Goal: Transaction & Acquisition: Obtain resource

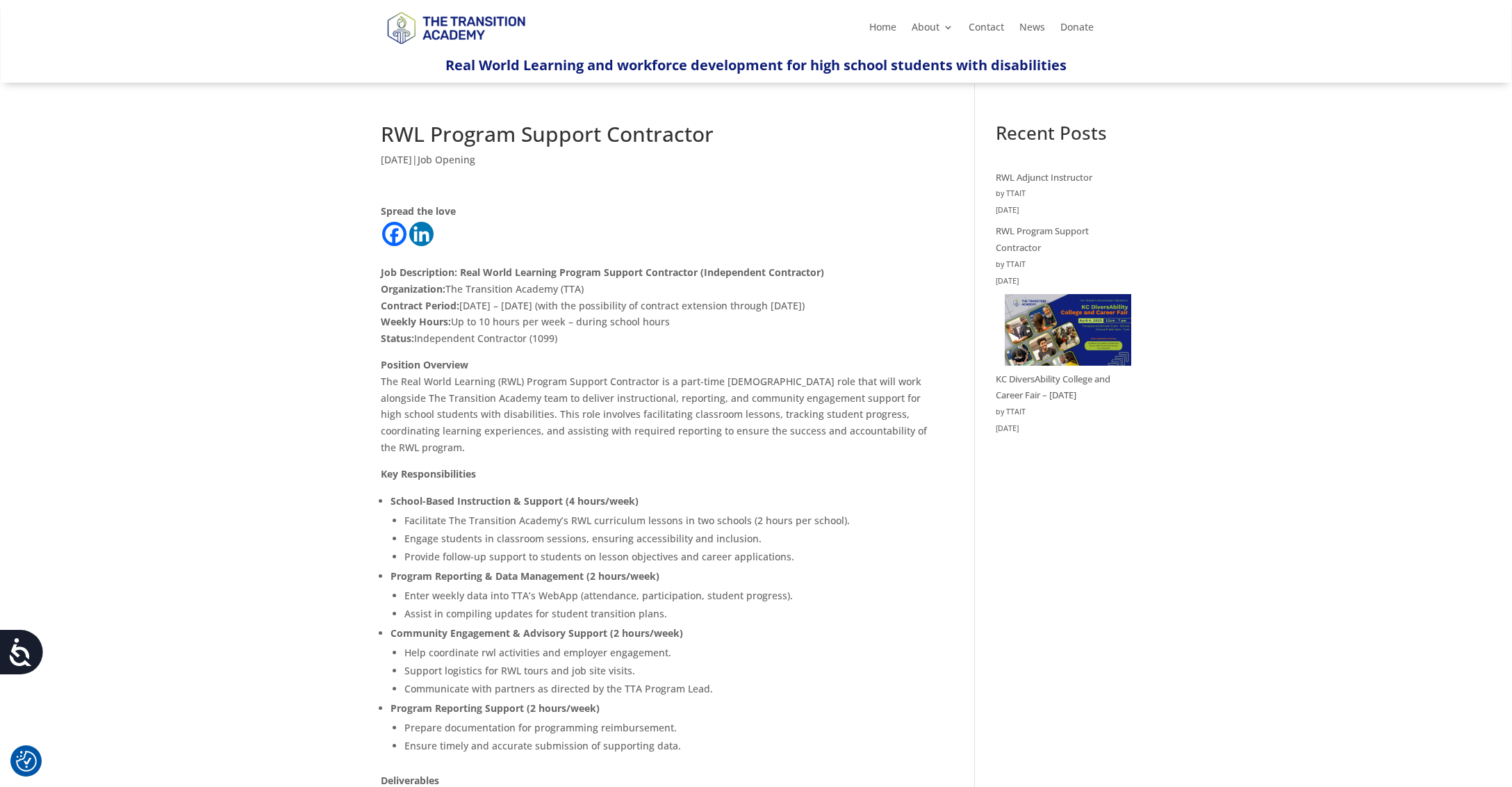
click at [116, 160] on div "RWL Program Support Contractor [DATE] | Job Opening Spread the love Job Descrip…" at bounding box center [756, 719] width 1512 height 1272
click at [1017, 230] on link "RWL Program Support Contractor" at bounding box center [1043, 238] width 93 height 29
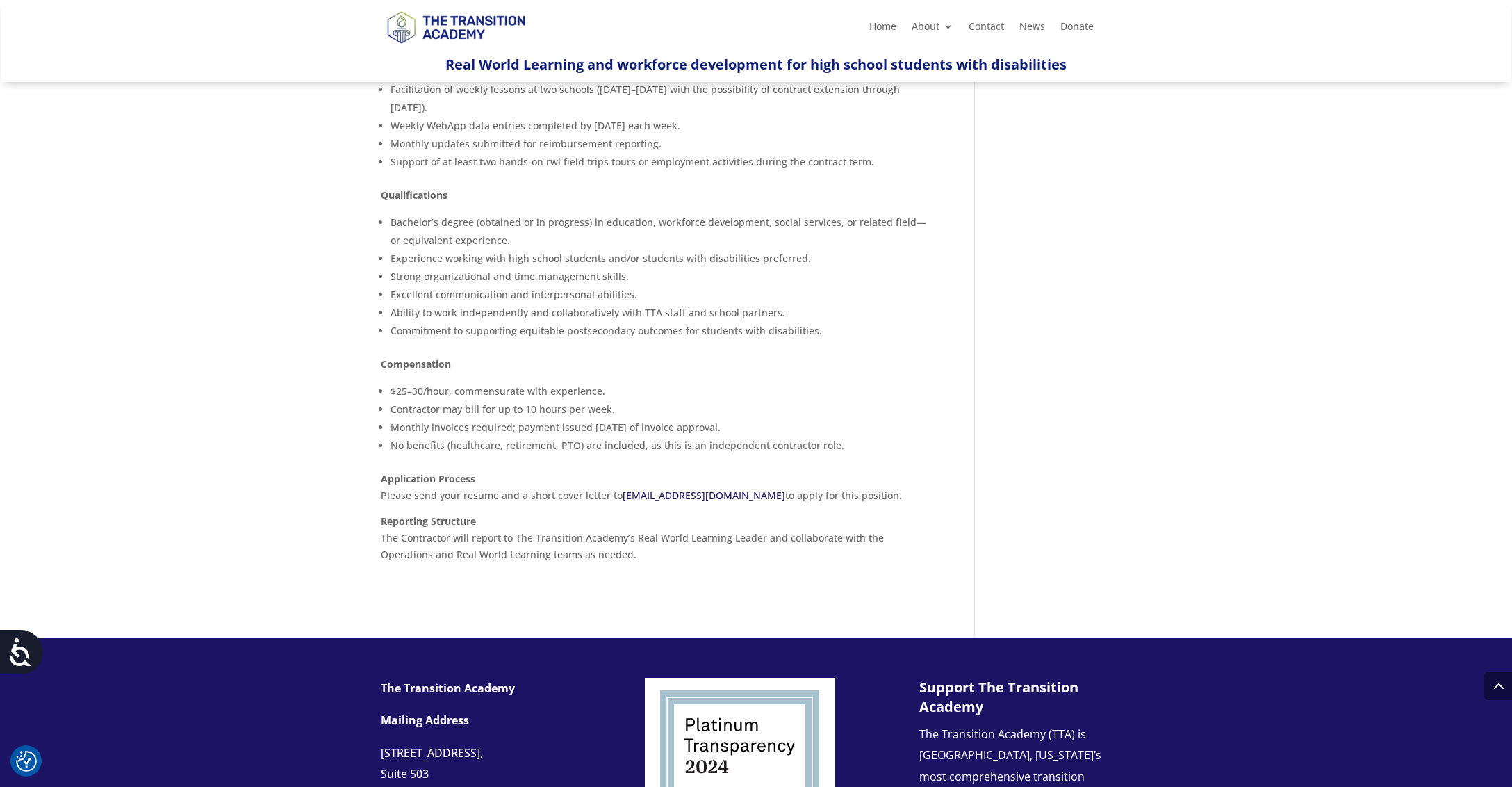
scroll to position [717, 0]
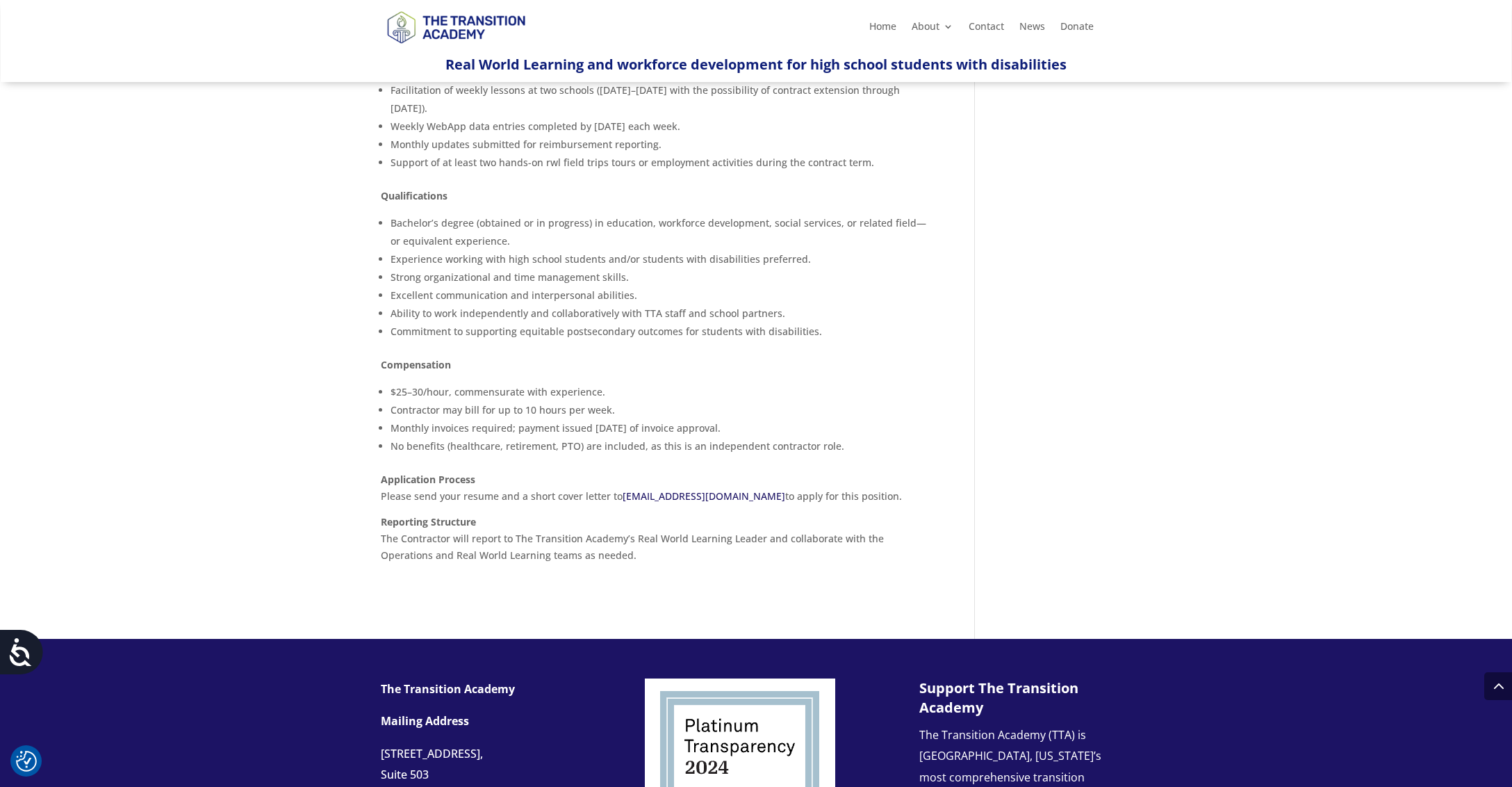
click at [677, 489] on link "[EMAIL_ADDRESS][DOMAIN_NAME]" at bounding box center [703, 495] width 163 height 13
drag, startPoint x: 619, startPoint y: 466, endPoint x: 624, endPoint y: 489, distance: 23.5
click at [624, 489] on p "Application Process Please send your resume and a short cover letter to [EMAIL_…" at bounding box center [657, 492] width 552 height 43
drag, startPoint x: 632, startPoint y: 500, endPoint x: 617, endPoint y: 485, distance: 21.2
click at [617, 485] on p "Application Process Please send your resume and a short cover letter to [EMAIL_…" at bounding box center [657, 492] width 552 height 43
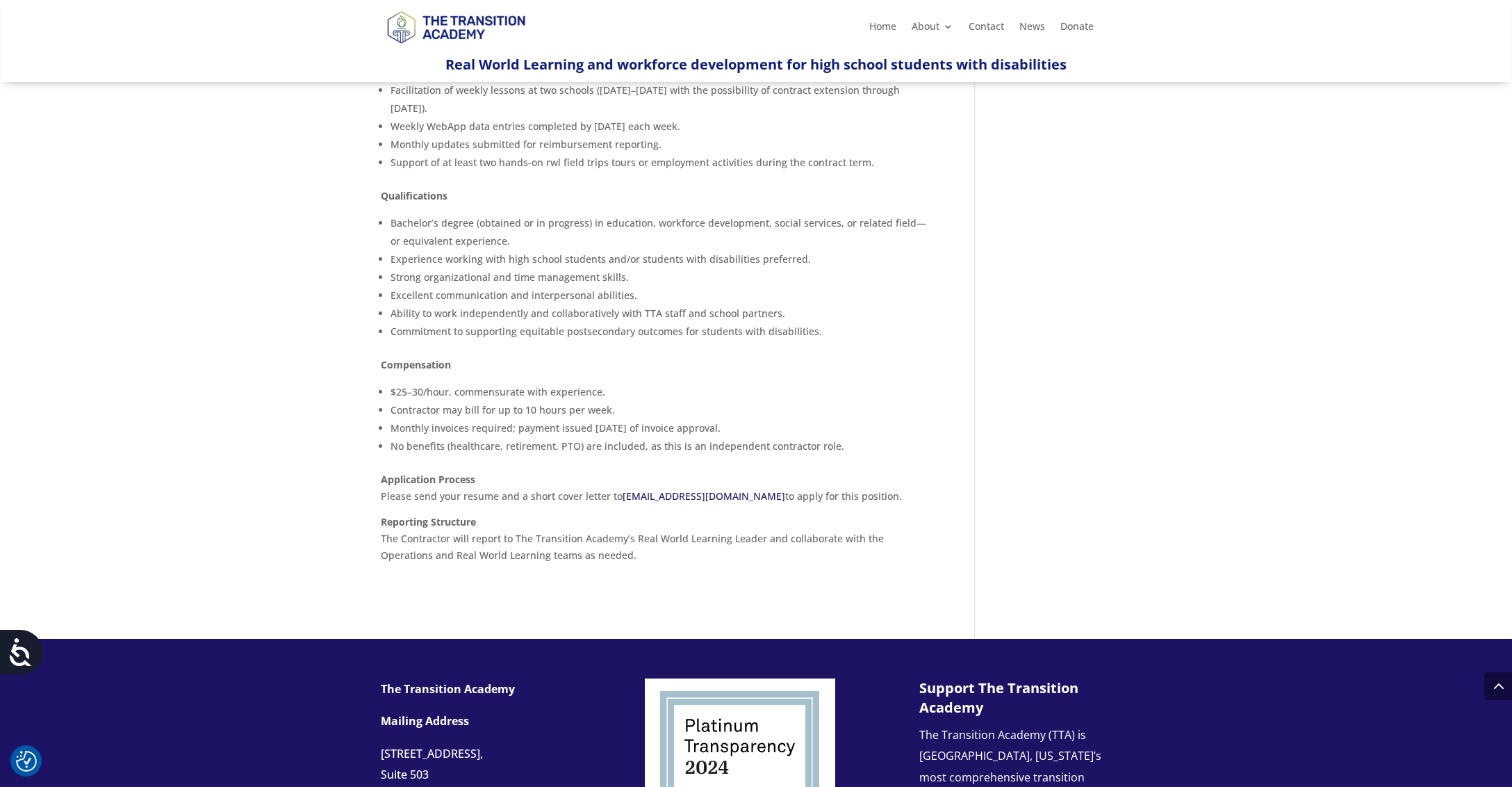
click at [794, 498] on p "Application Process Please send your resume and a short cover letter to [EMAIL_…" at bounding box center [657, 492] width 552 height 43
click at [785, 487] on p "Application Process Please send your resume and a short cover letter to [EMAIL_…" at bounding box center [657, 492] width 552 height 43
drag, startPoint x: 785, startPoint y: 487, endPoint x: 632, endPoint y: 484, distance: 153.0
click at [632, 484] on p "Application Process Please send your resume and a short cover letter to [EMAIL_…" at bounding box center [657, 492] width 552 height 43
copy p "[EMAIL_ADDRESS][DOMAIN_NAME]"
